Goal: Navigation & Orientation: Find specific page/section

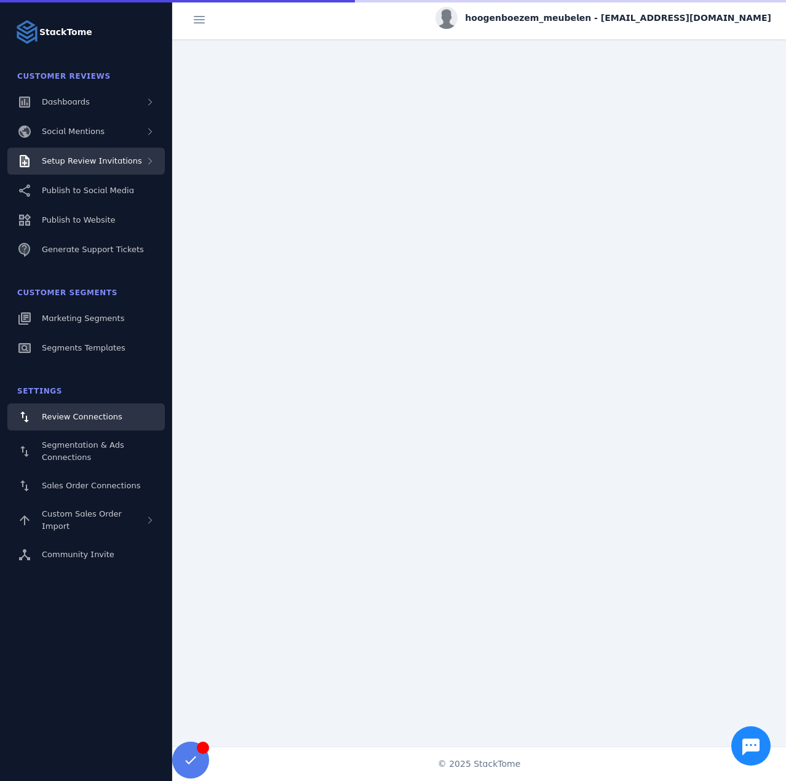
click at [118, 158] on span "Setup Review Invitations" at bounding box center [92, 160] width 100 height 9
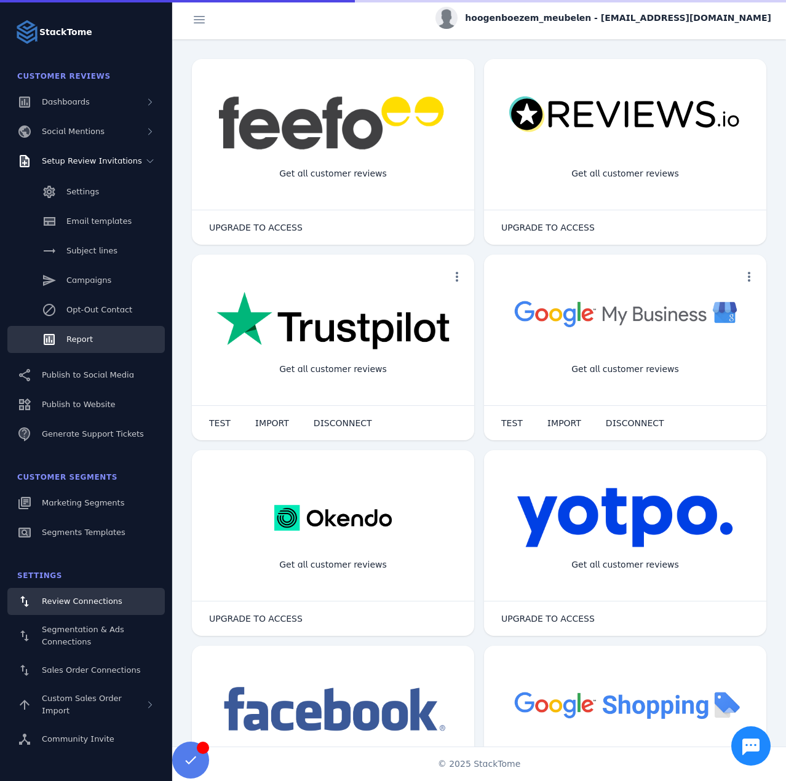
click at [77, 333] on link "Report" at bounding box center [85, 339] width 157 height 27
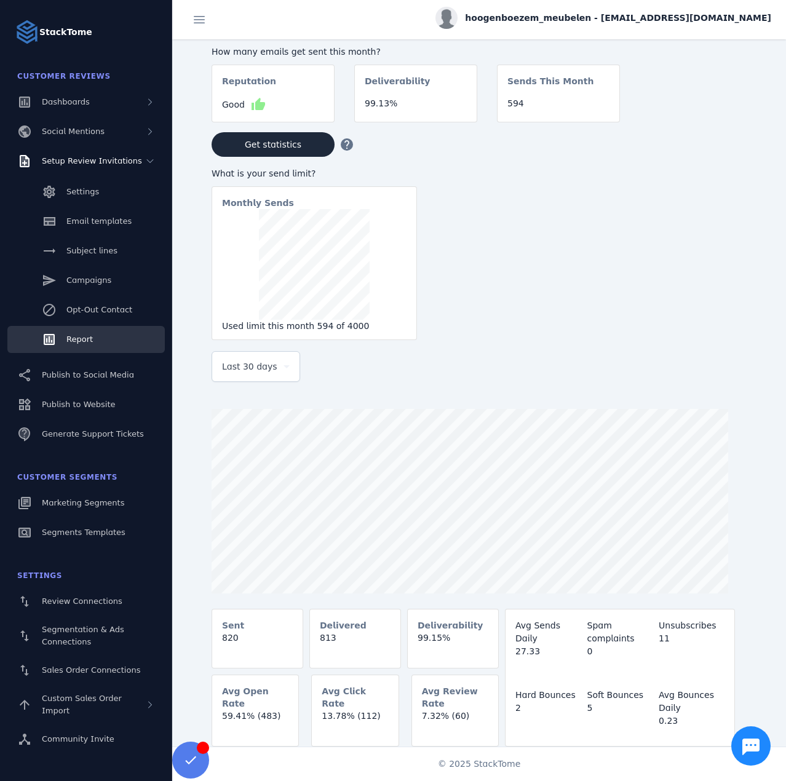
click at [250, 373] on span "Last 30 days" at bounding box center [249, 366] width 55 height 15
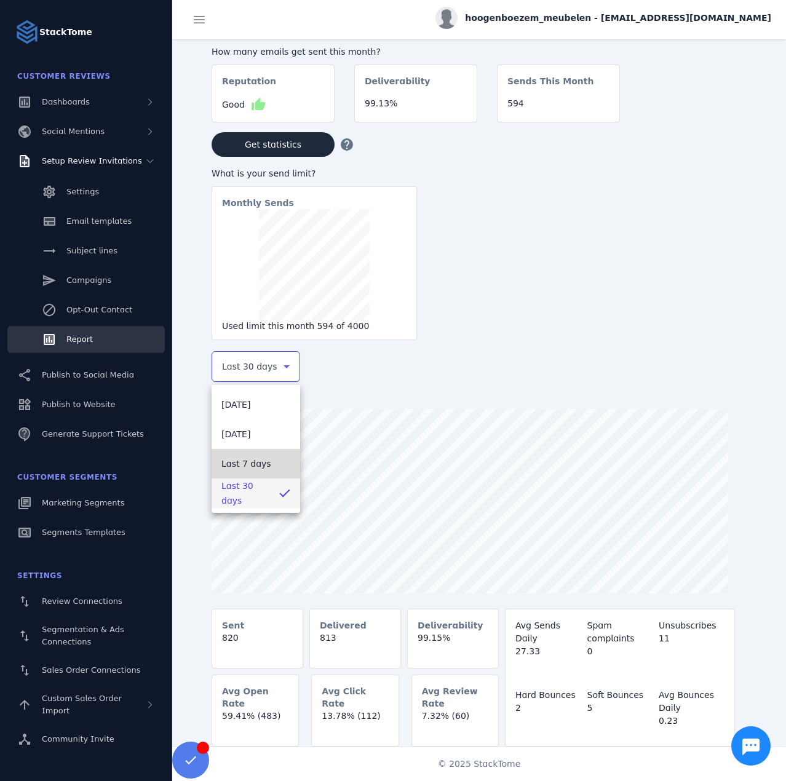
click at [245, 461] on span "Last 7 days" at bounding box center [246, 463] width 50 height 15
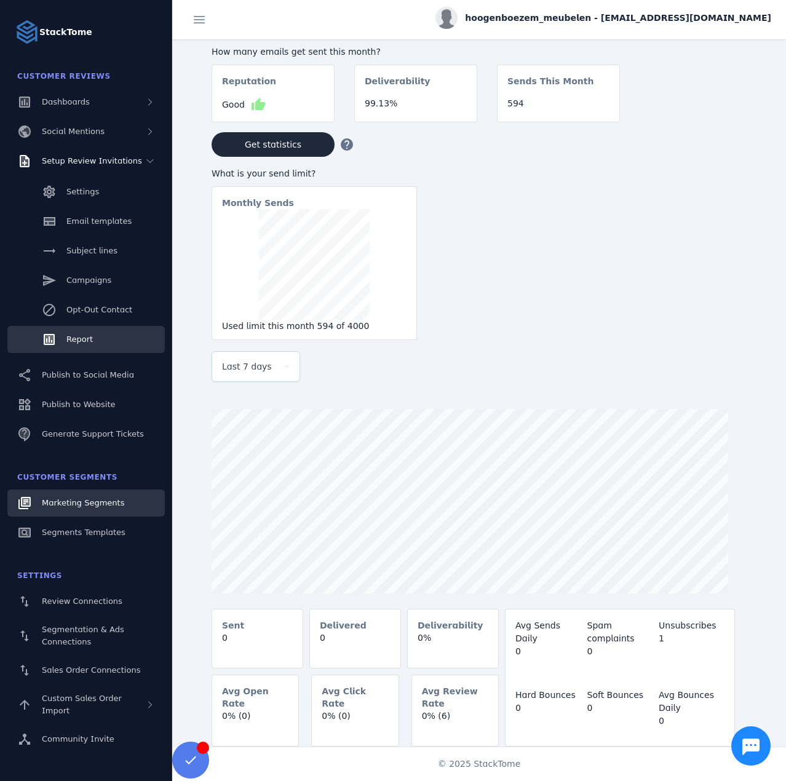
click at [108, 507] on span "Marketing Segments" at bounding box center [83, 502] width 82 height 9
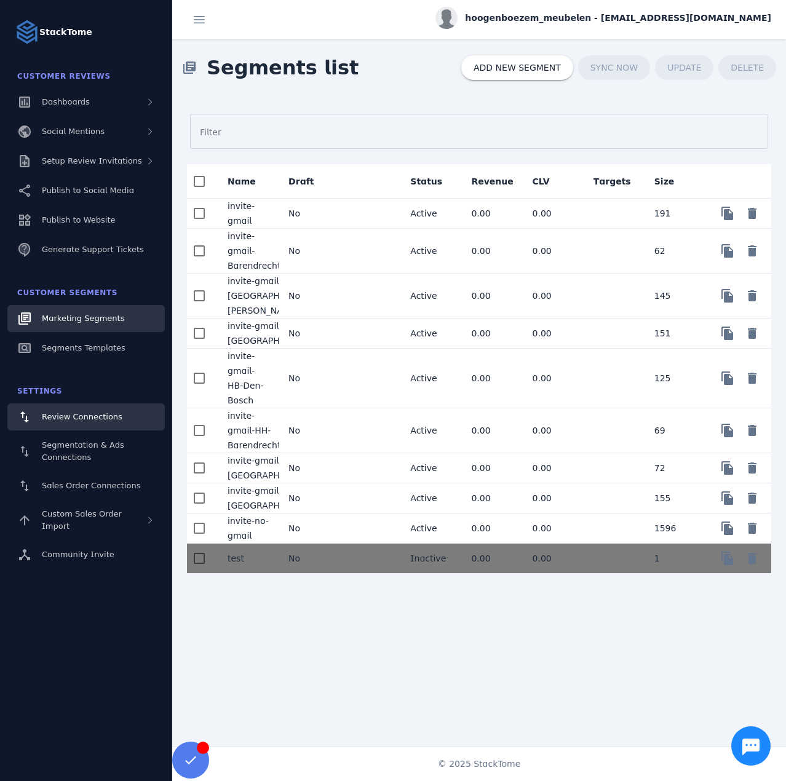
click at [95, 415] on span "Review Connections" at bounding box center [82, 416] width 81 height 9
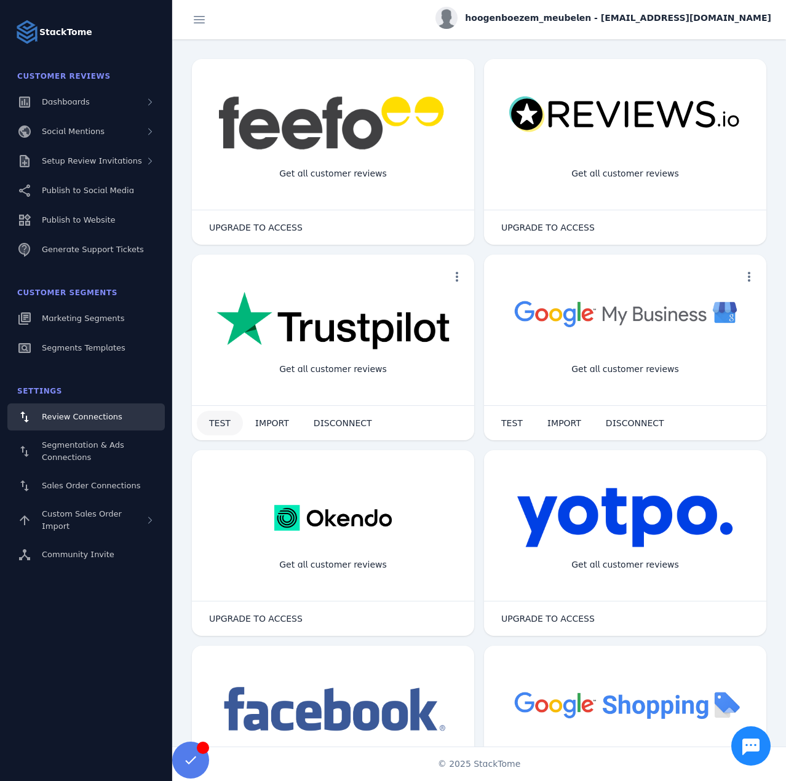
click at [208, 422] on span at bounding box center [220, 423] width 46 height 30
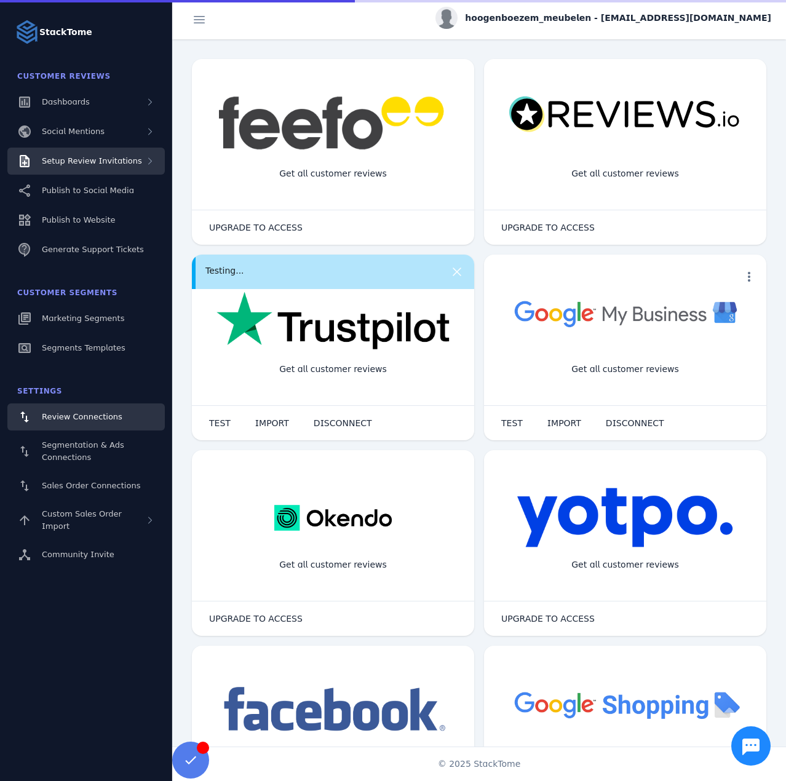
click at [98, 163] on span "Setup Review Invitations" at bounding box center [92, 160] width 100 height 9
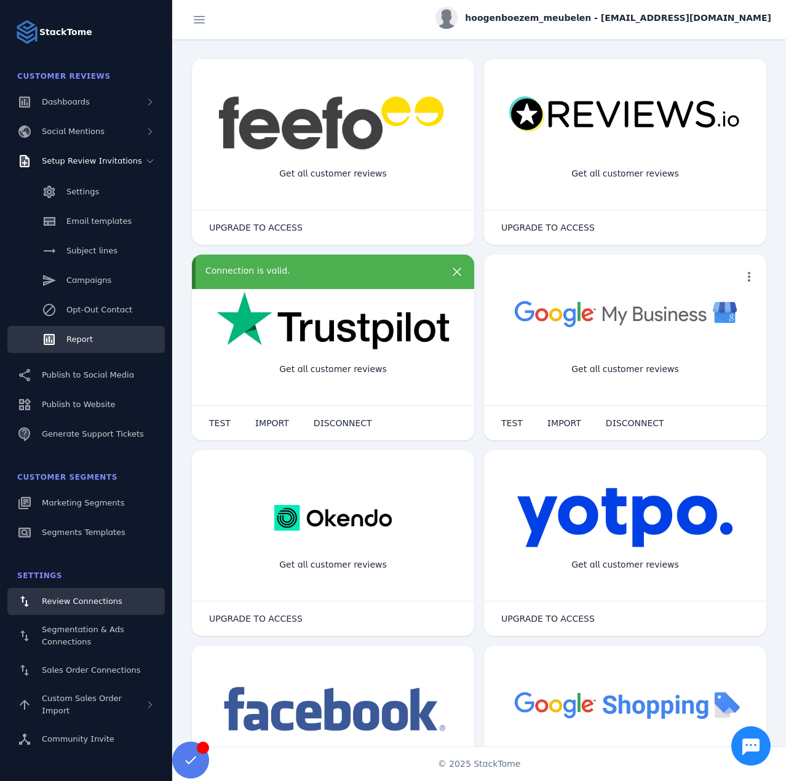
click at [100, 343] on link "Report" at bounding box center [85, 339] width 157 height 27
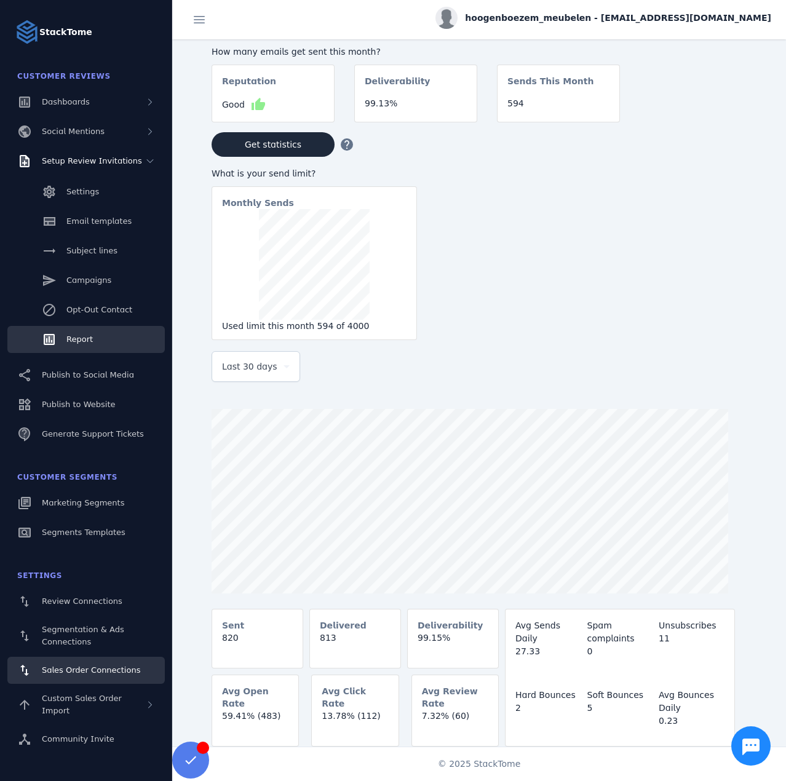
click at [84, 665] on span "Sales Order Connections" at bounding box center [91, 669] width 98 height 9
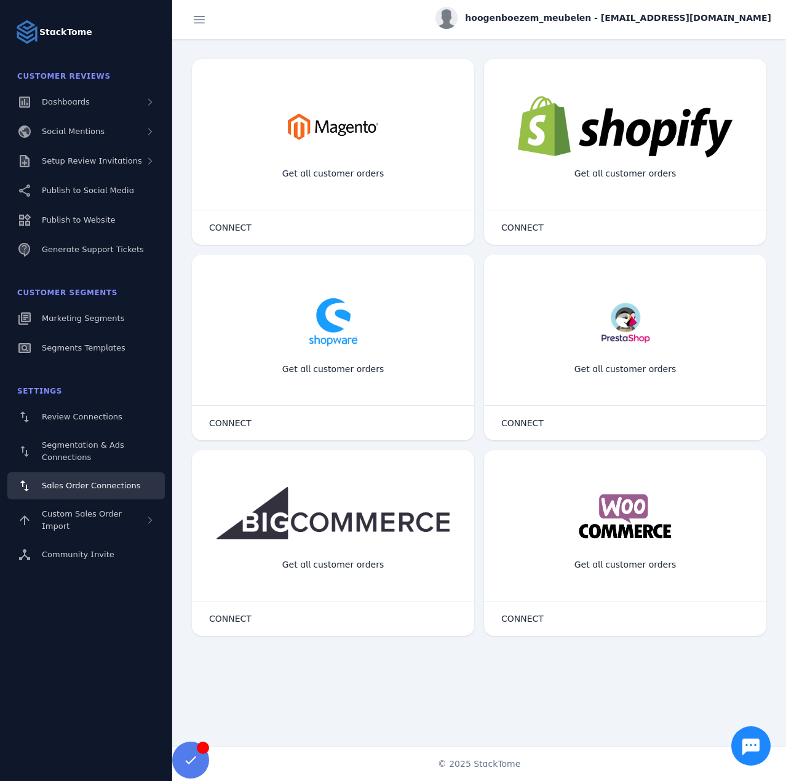
click at [563, 17] on span "hoogenboezem_meubelen - [EMAIL_ADDRESS][DOMAIN_NAME]" at bounding box center [618, 18] width 306 height 13
click at [699, 126] on button "Sign out" at bounding box center [727, 119] width 89 height 30
